Goal: Contribute content: Contribute content

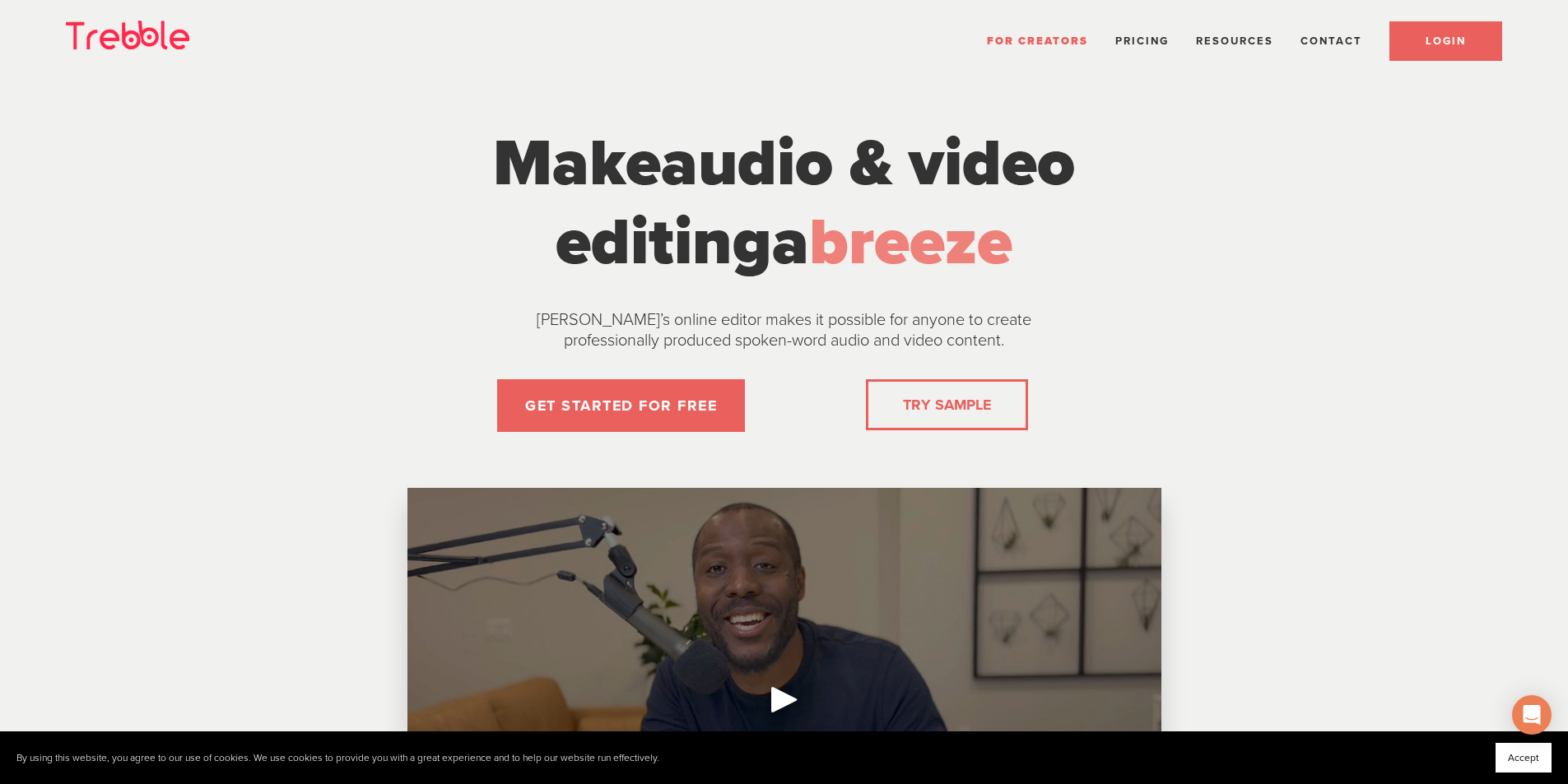
click at [1465, 35] on link "LOGIN" at bounding box center [1445, 41] width 112 height 40
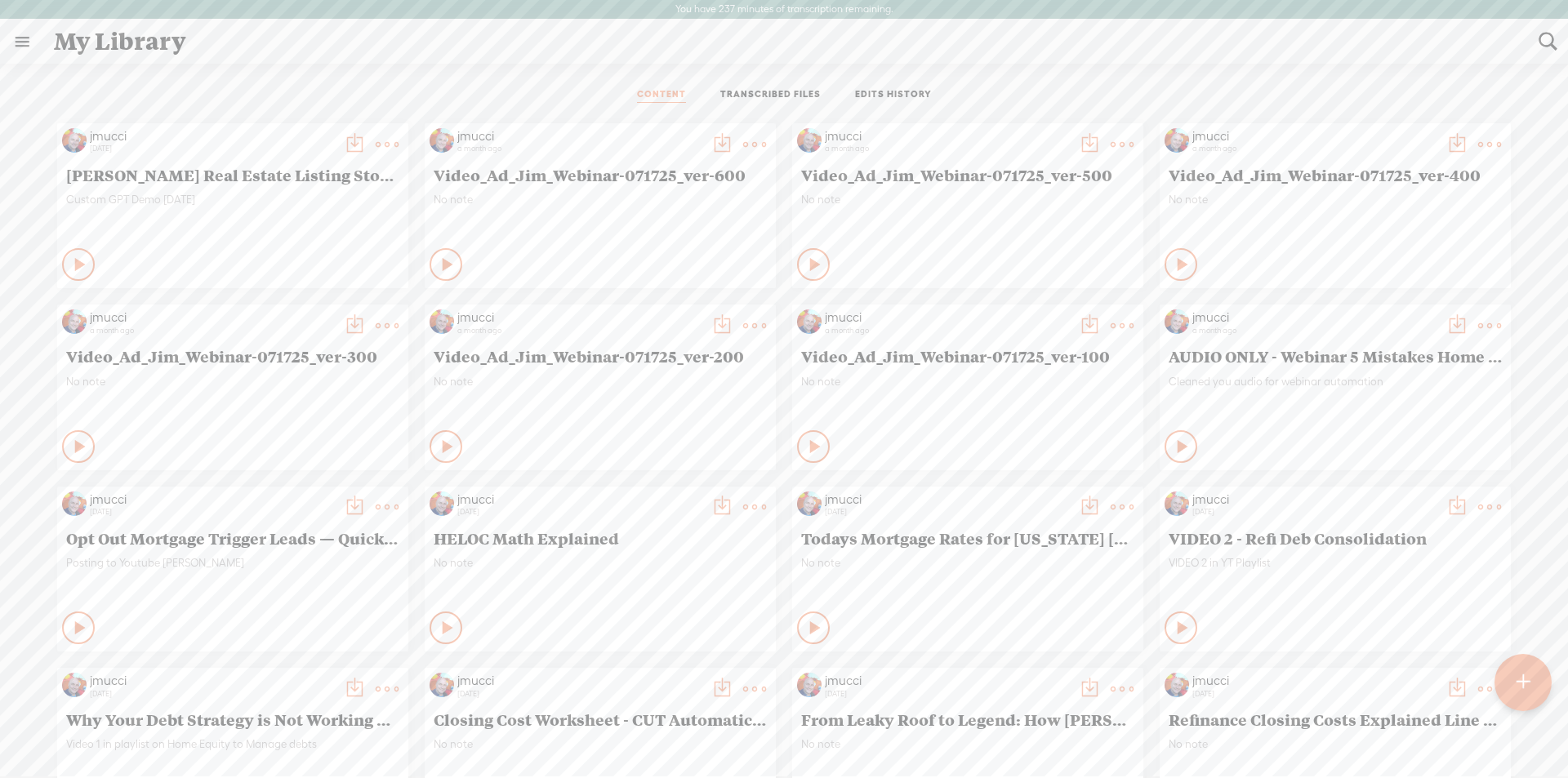
click at [376, 143] on t at bounding box center [387, 145] width 23 height 23
click at [278, 309] on link "Download as..." at bounding box center [297, 311] width 163 height 37
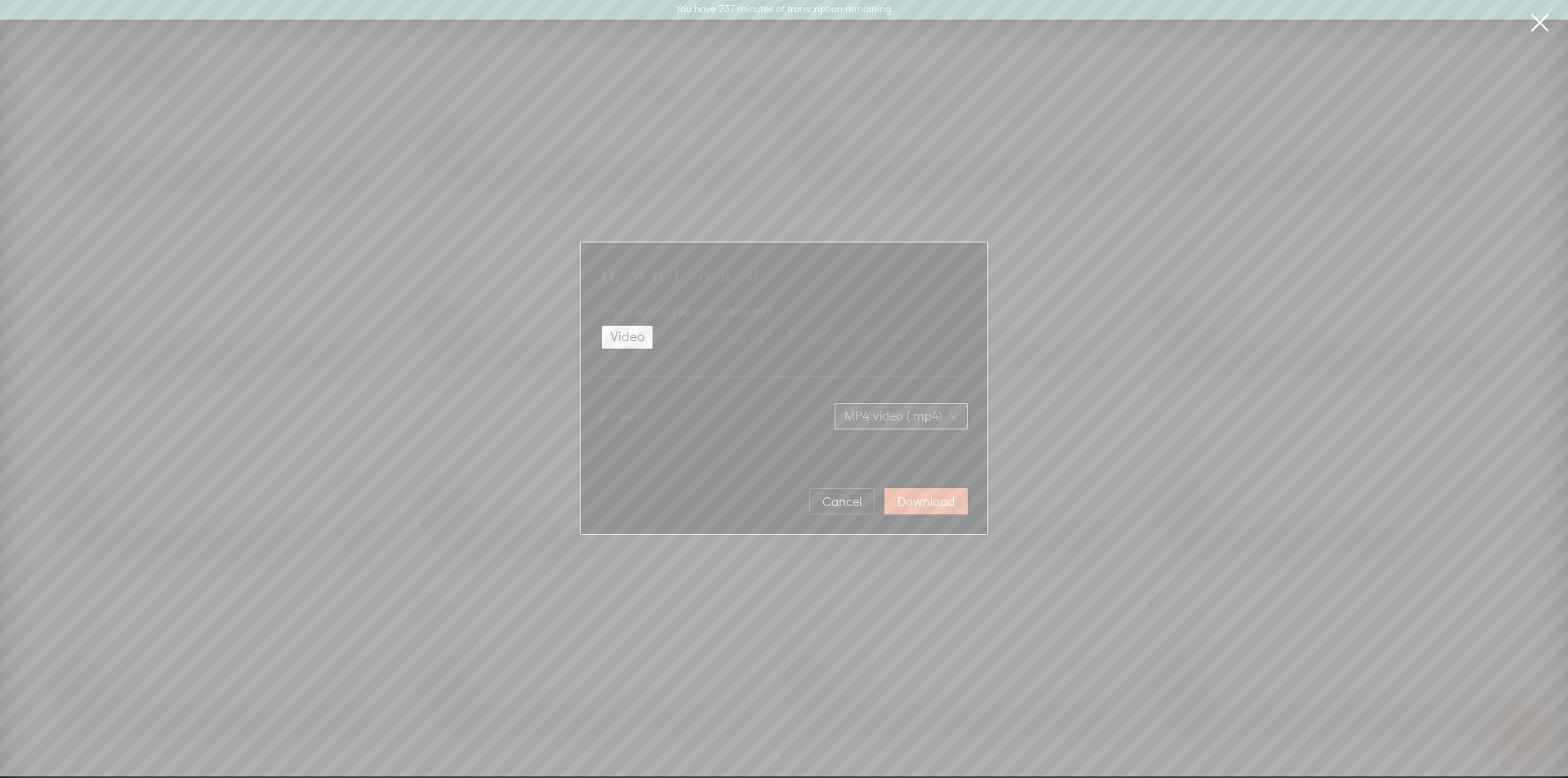
click at [937, 424] on span "MP4 video (.mp4)" at bounding box center [901, 417] width 113 height 25
click at [850, 504] on span "Cancel" at bounding box center [842, 501] width 39 height 16
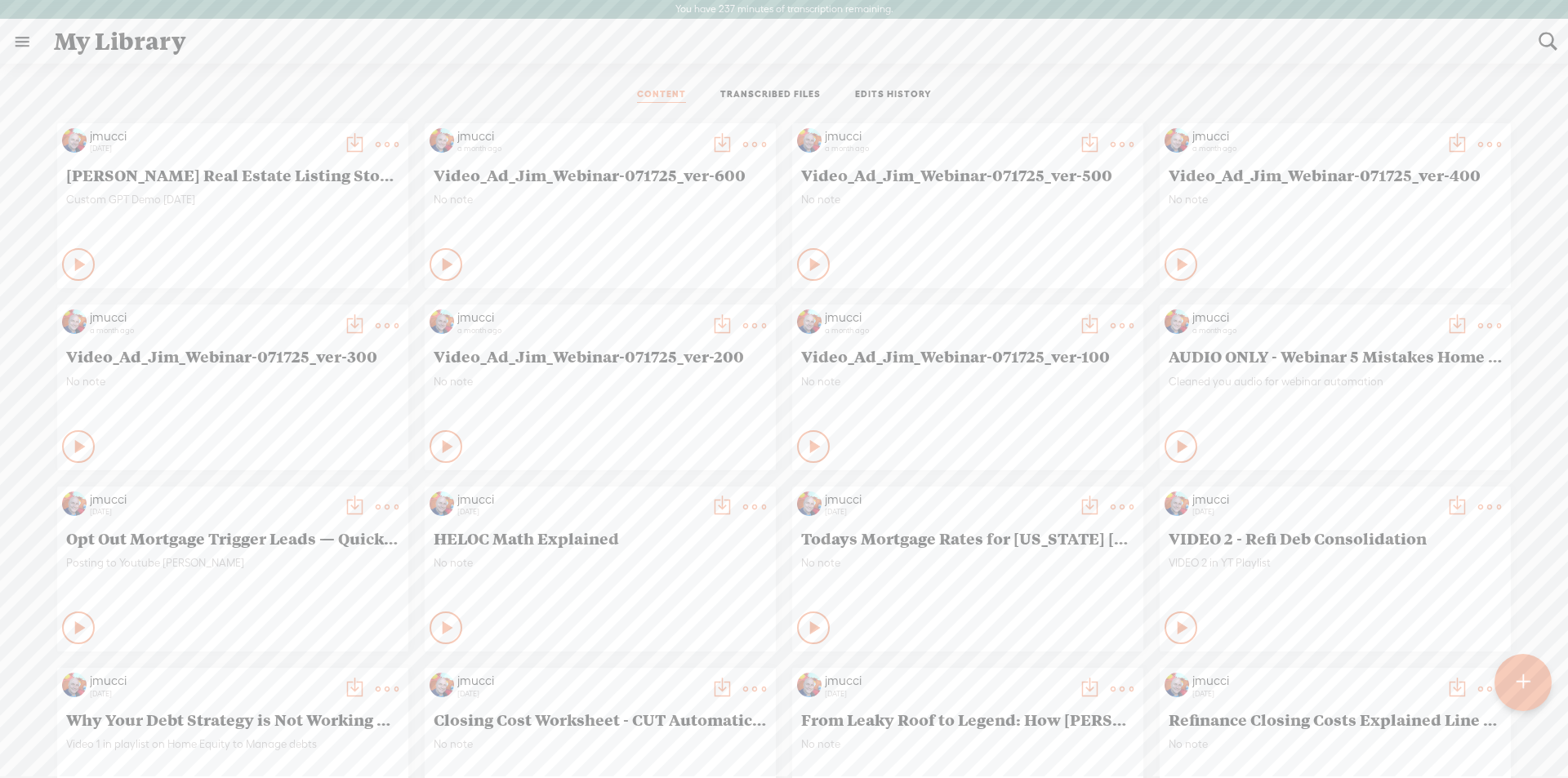
click at [377, 144] on t at bounding box center [387, 145] width 23 height 23
click at [270, 345] on link "Share" at bounding box center [297, 349] width 163 height 37
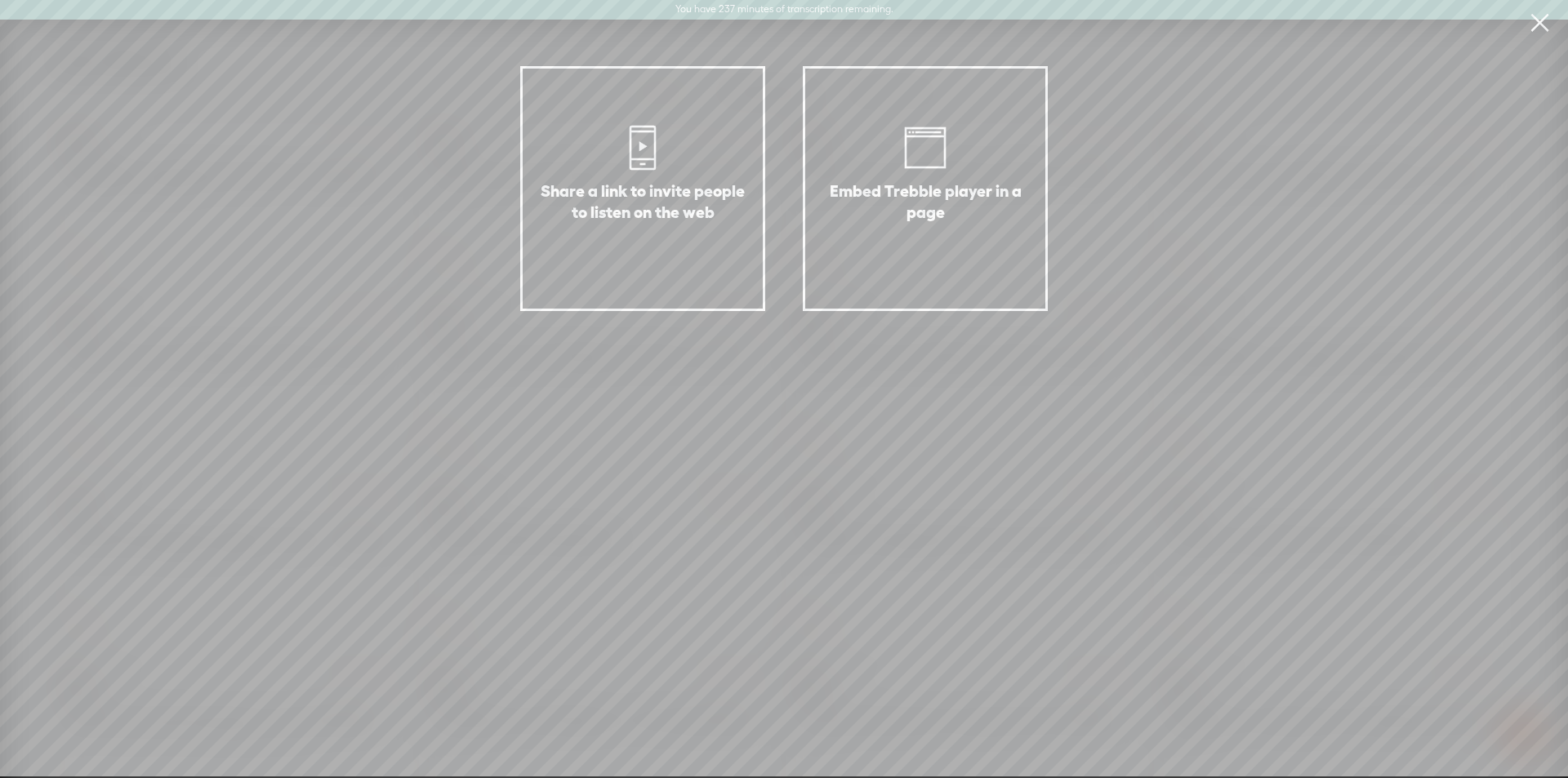
click at [274, 194] on div "Share a link to invite people to listen on the web Embed Trebble player in a pa…" at bounding box center [784, 388] width 1568 height 777
click at [1545, 25] on link at bounding box center [1539, 23] width 41 height 46
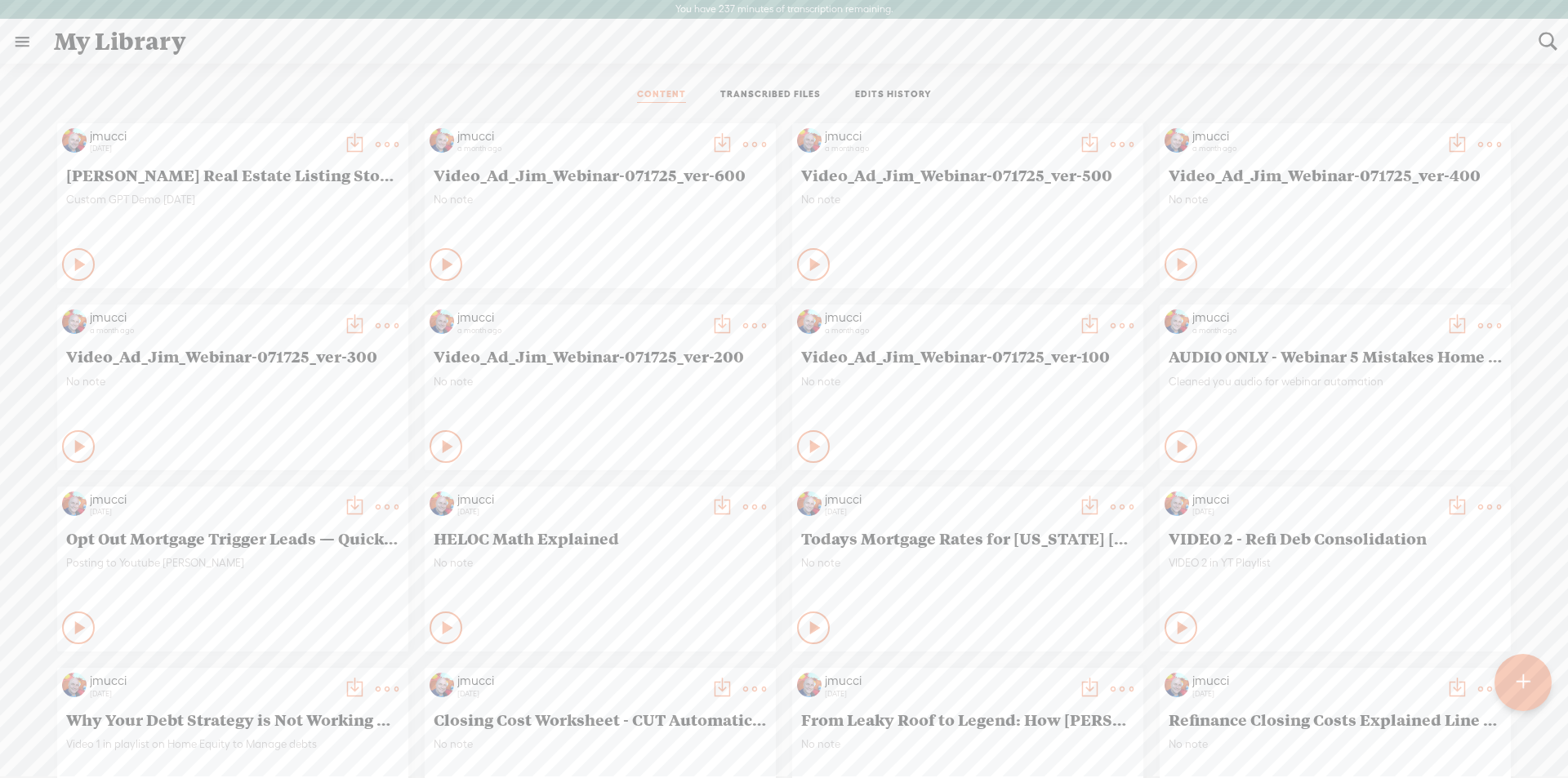
click at [207, 174] on span "[PERSON_NAME] Real Estate Listing Storyteller" at bounding box center [233, 175] width 333 height 19
click at [154, 200] on div "Custom GPT Demo [DATE]" at bounding box center [233, 217] width 333 height 49
click at [87, 178] on span "[PERSON_NAME] Real Estate Listing Storyteller" at bounding box center [233, 175] width 333 height 19
click at [117, 182] on span "[PERSON_NAME] Real Estate Listing Storyteller" at bounding box center [233, 175] width 333 height 19
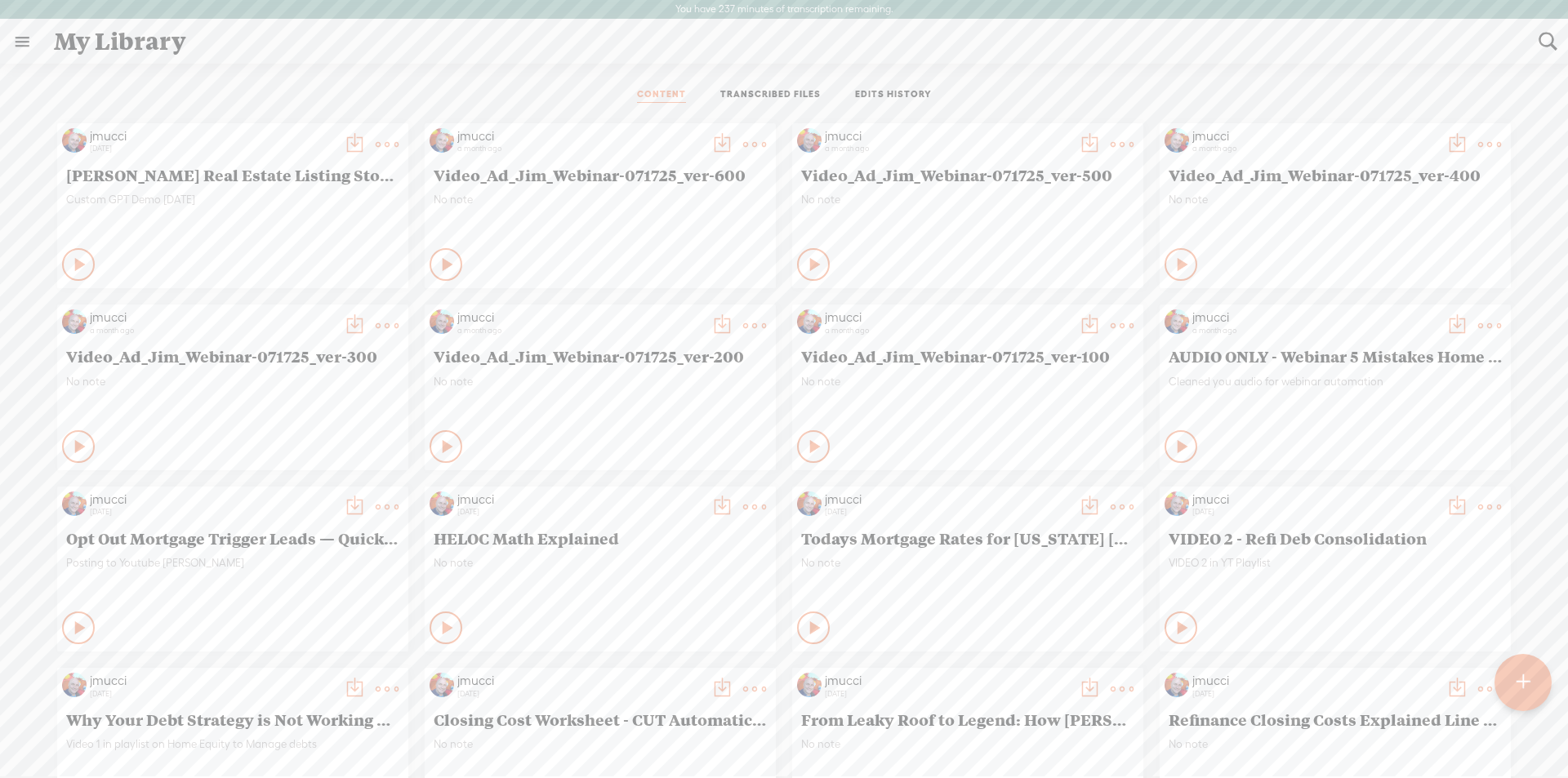
click at [73, 261] on icon at bounding box center [81, 264] width 16 height 16
click at [71, 261] on icon at bounding box center [79, 264] width 16 height 16
click at [343, 147] on t at bounding box center [355, 145] width 23 height 23
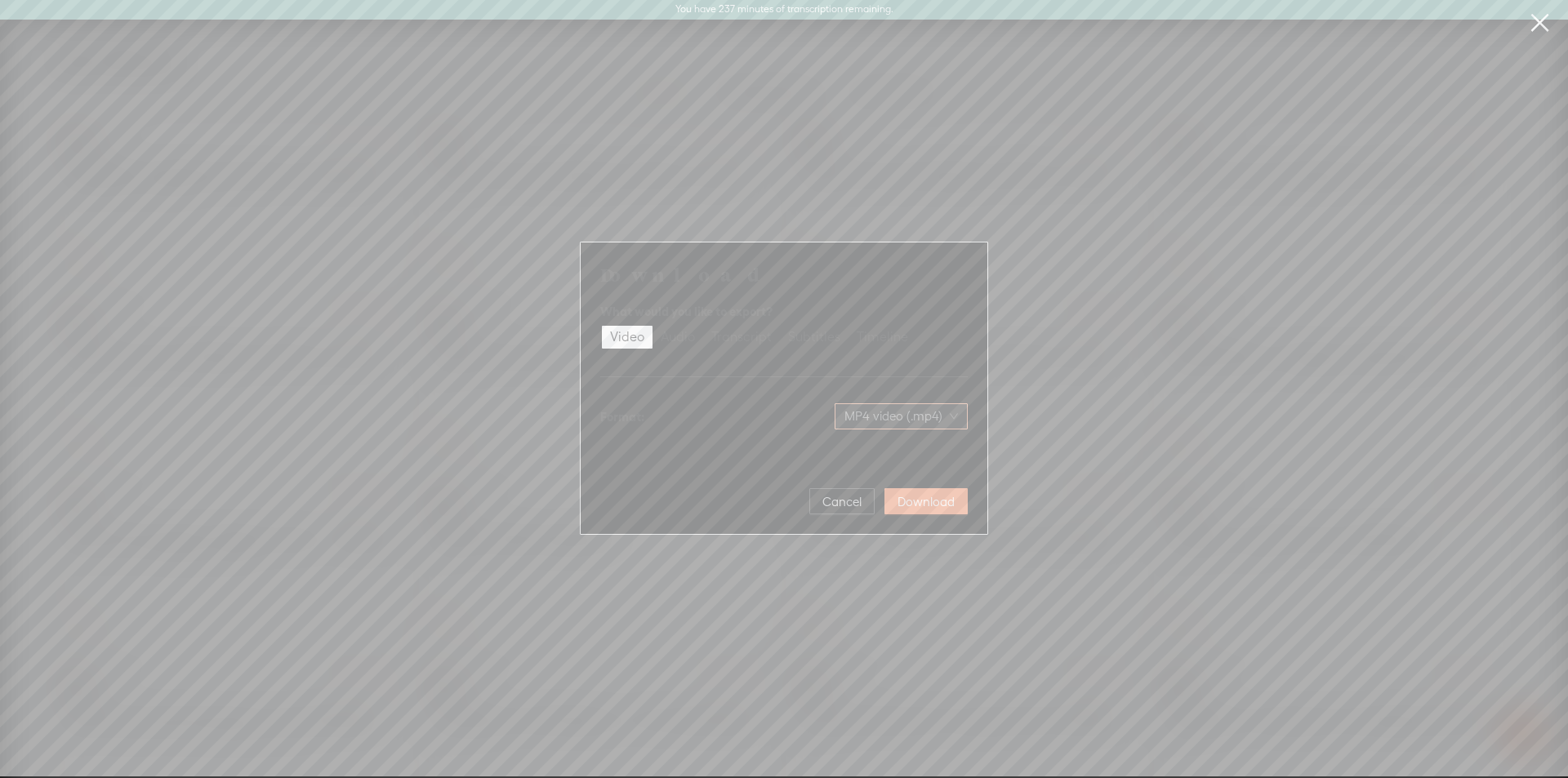
click at [930, 409] on span "MP4 video (.mp4)" at bounding box center [901, 417] width 113 height 25
click at [920, 410] on span "MP4 video (.mp4)" at bounding box center [901, 417] width 113 height 25
click at [831, 501] on span "Cancel" at bounding box center [842, 501] width 39 height 16
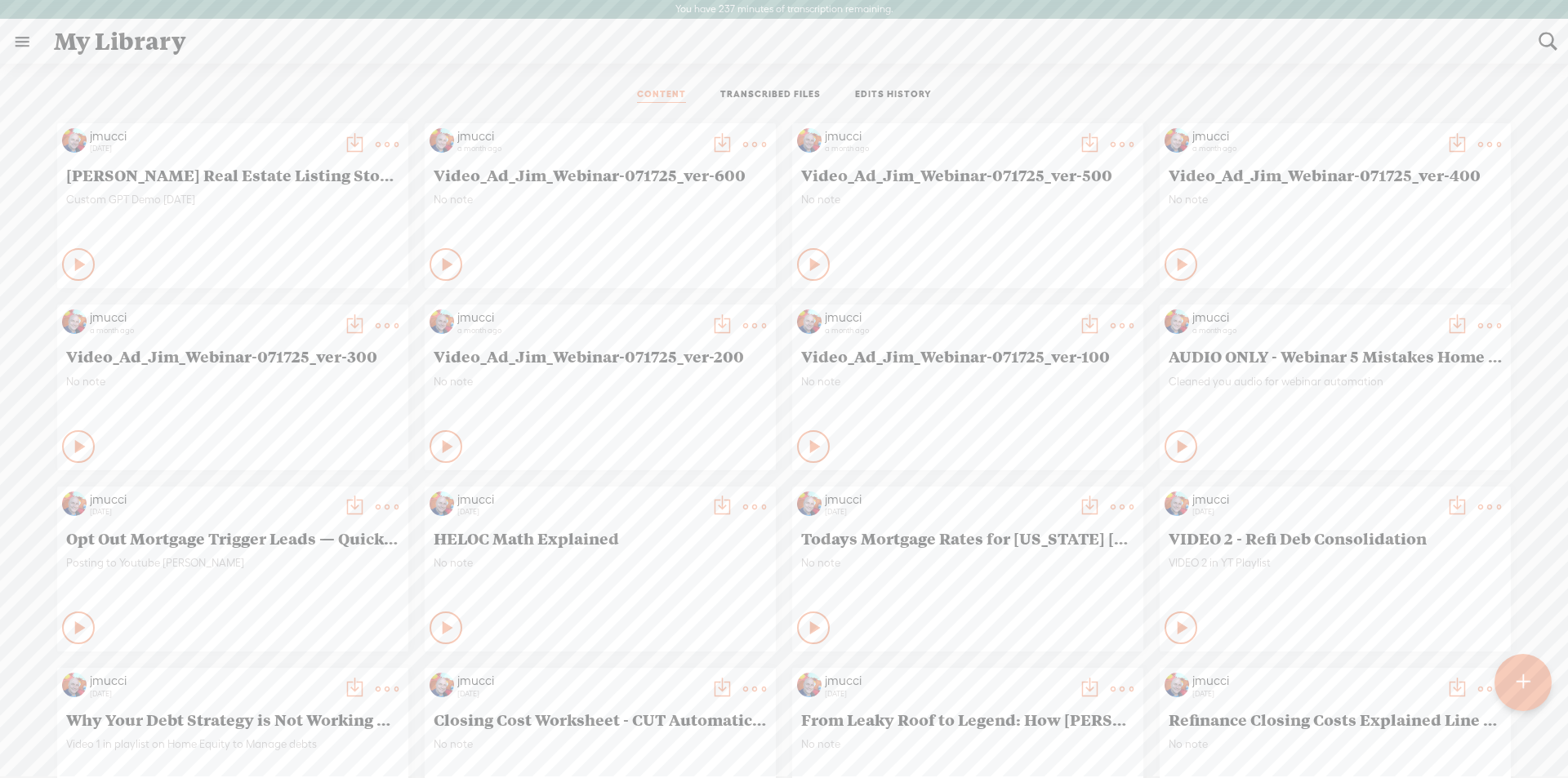
click at [773, 95] on link "TRANSCRIBED FILES" at bounding box center [771, 95] width 101 height 14
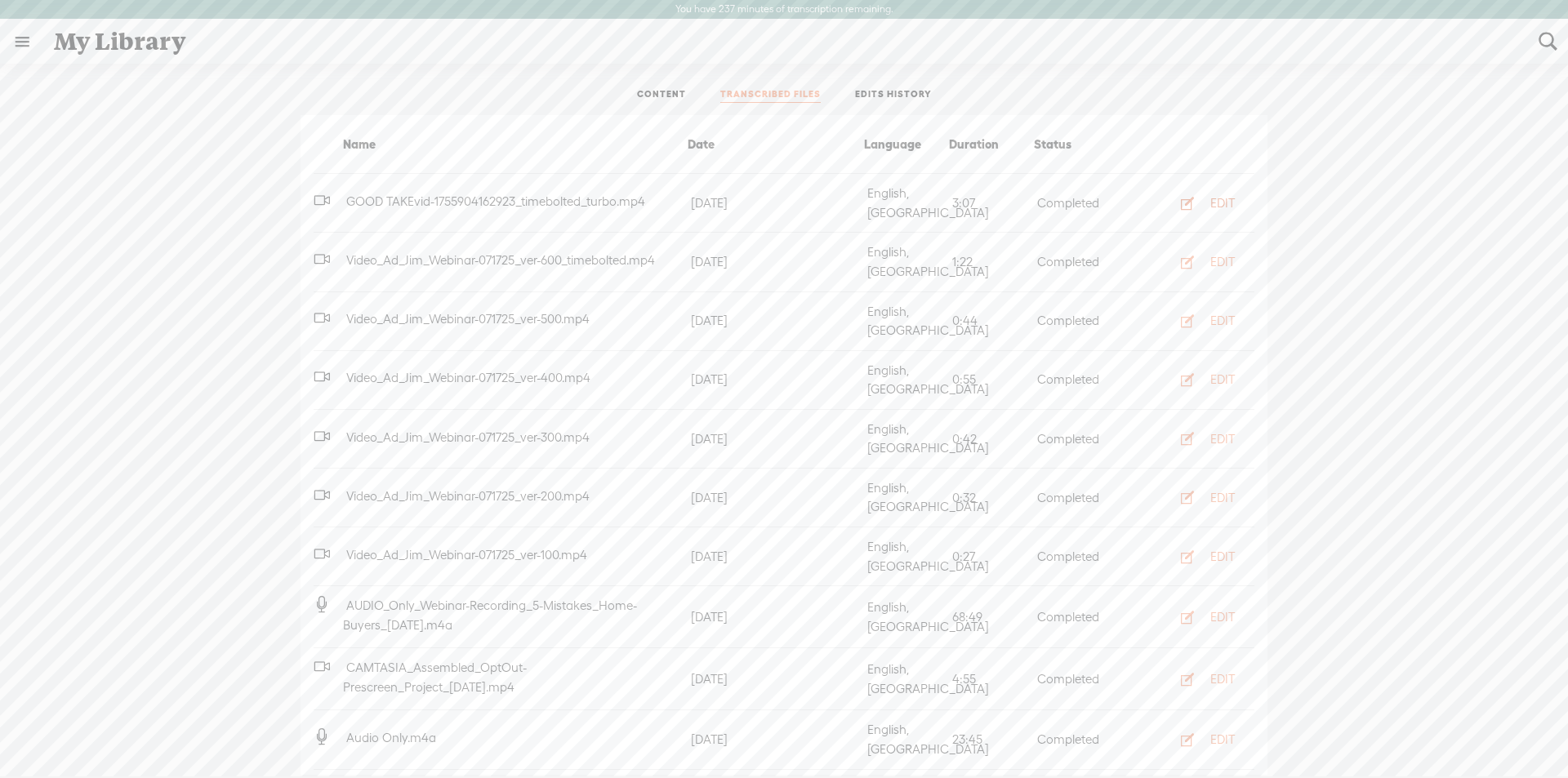
click at [1180, 195] on icon "button" at bounding box center [1188, 203] width 16 height 16
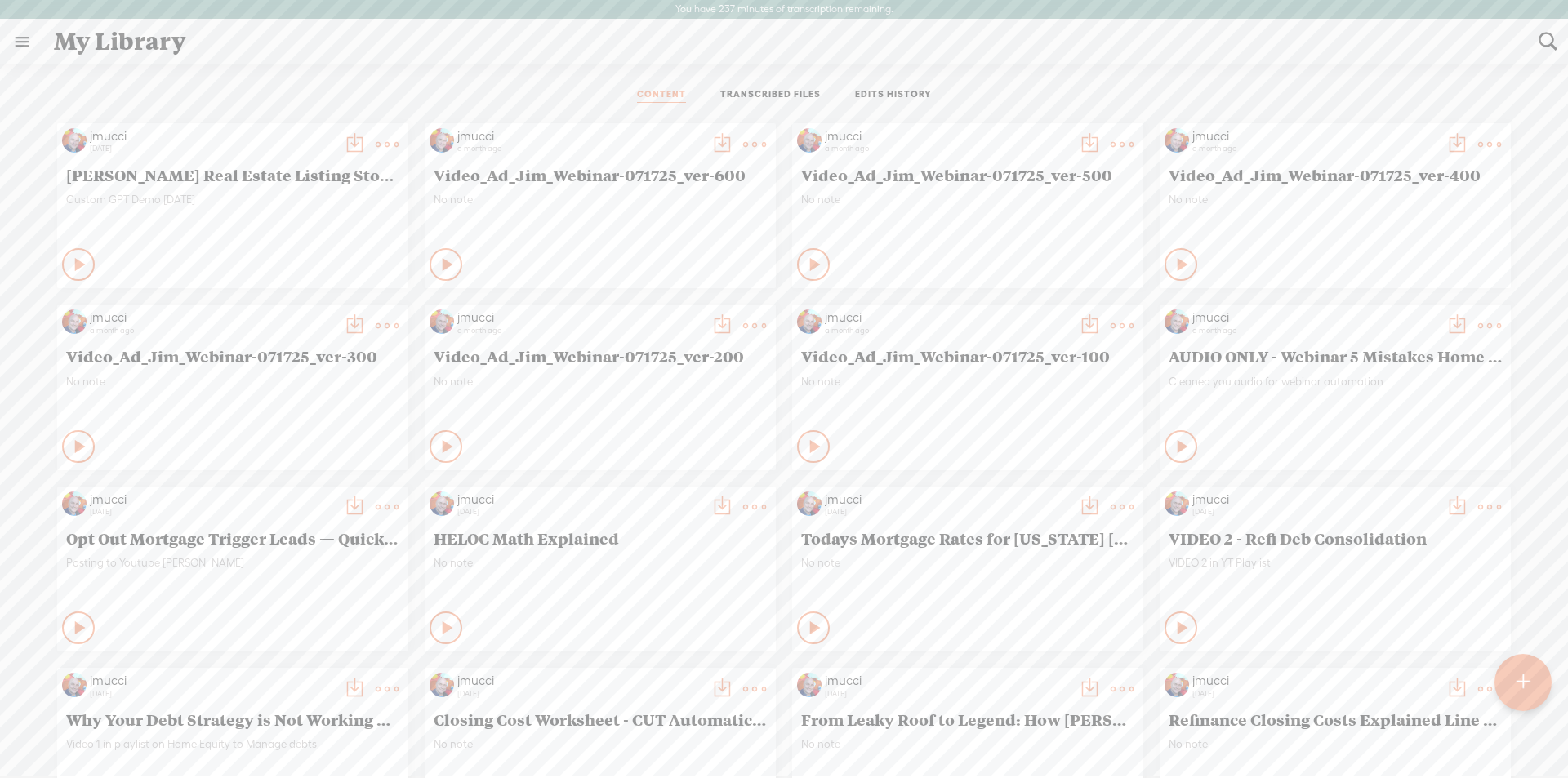
drag, startPoint x: 95, startPoint y: 134, endPoint x: 107, endPoint y: 137, distance: 12.4
click at [95, 134] on div "jmucci" at bounding box center [212, 135] width 245 height 16
click at [377, 144] on t at bounding box center [387, 145] width 23 height 23
click at [261, 194] on link "Edit" at bounding box center [297, 199] width 163 height 37
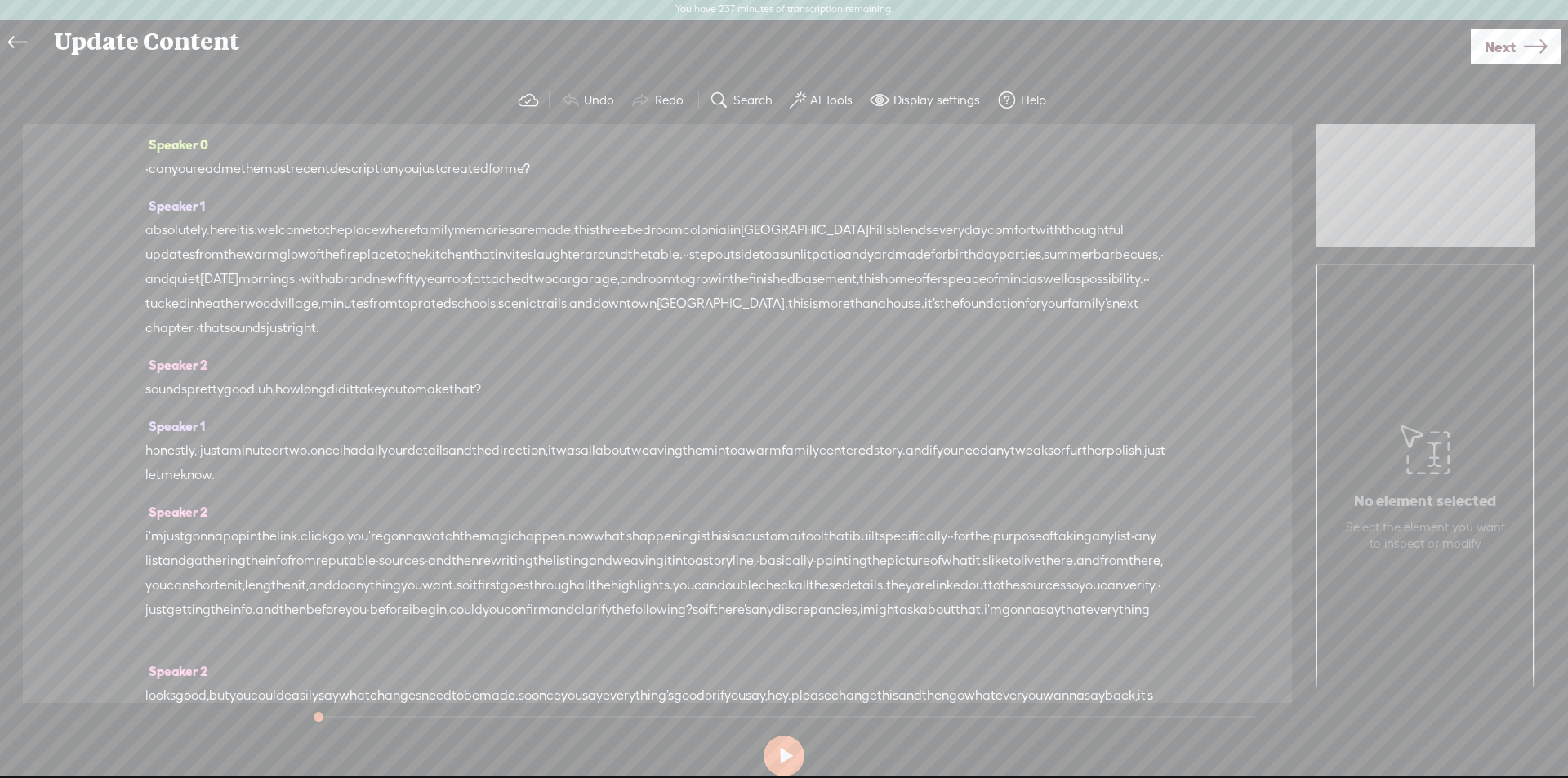
click at [877, 182] on div "Speaker 0 · can you read me the most recent description you just created for me?" at bounding box center [657, 163] width 1024 height 61
